Goal: Navigation & Orientation: Find specific page/section

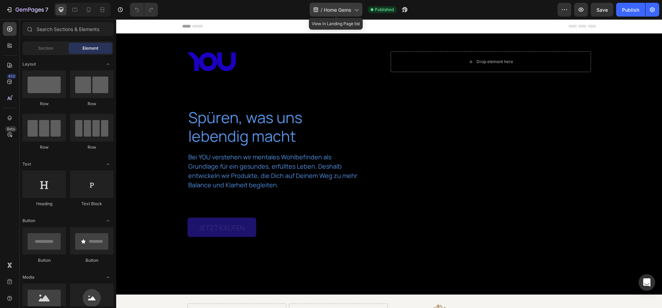
click at [342, 14] on div "/ Home Gems" at bounding box center [336, 10] width 53 height 14
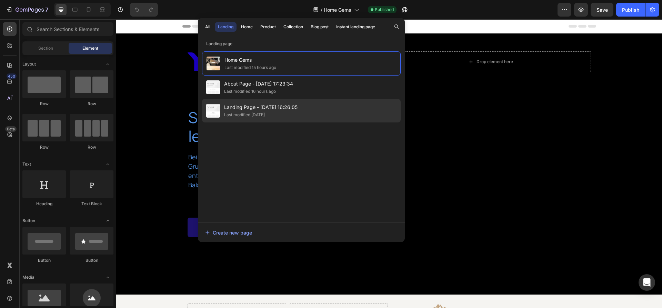
click at [283, 101] on div "Landing Page - Sep 24, 16:26:05 Last modified 2 days ago" at bounding box center [301, 110] width 199 height 23
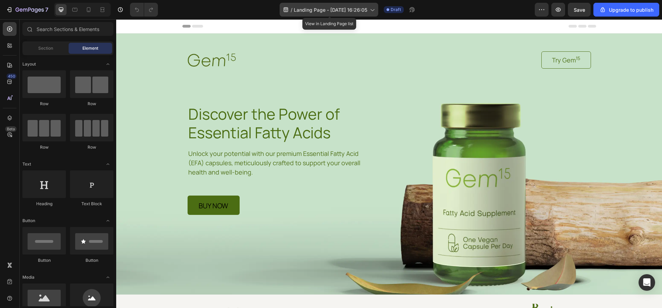
click at [376, 13] on icon at bounding box center [372, 9] width 7 height 7
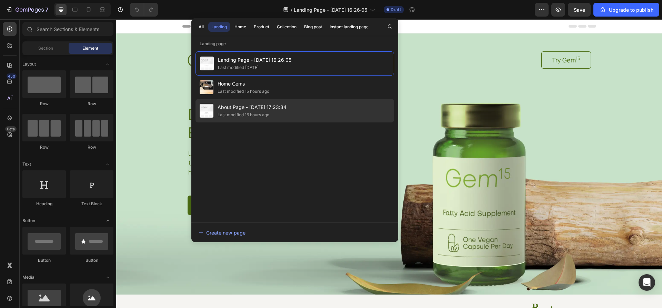
click at [251, 110] on span "About Page - [DATE] 17:23:34" at bounding box center [252, 107] width 69 height 8
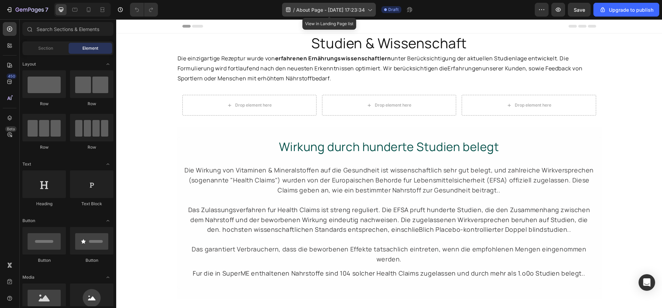
click at [363, 11] on span "About Page - [DATE] 17:23:34" at bounding box center [330, 9] width 69 height 7
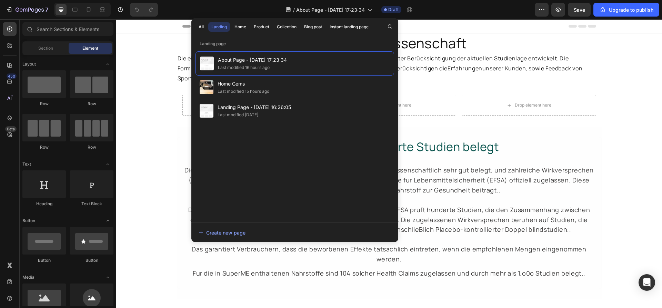
click at [251, 31] on div "All Landing Home Product Collection Blog post Instant landing page" at bounding box center [283, 27] width 185 height 18
click at [258, 28] on div "Product" at bounding box center [262, 27] width 16 height 6
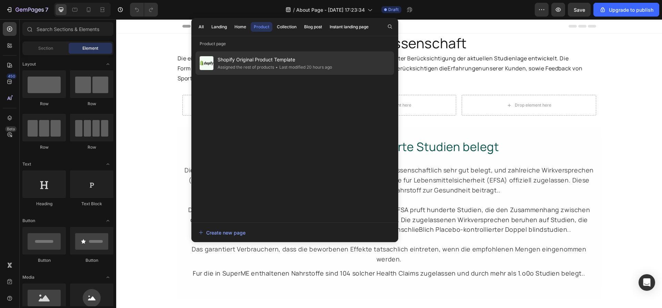
click at [250, 58] on span "Shopify Original Product Template" at bounding box center [275, 60] width 115 height 8
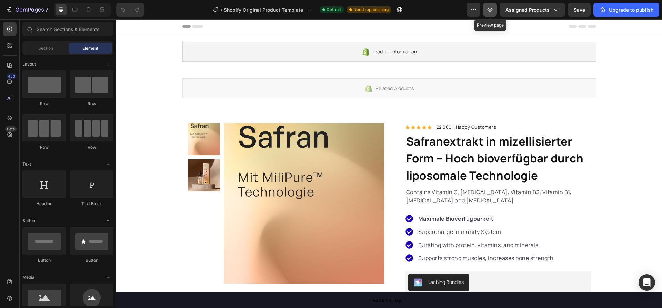
click at [496, 11] on button "button" at bounding box center [490, 10] width 14 height 14
